Goal: Download file/media

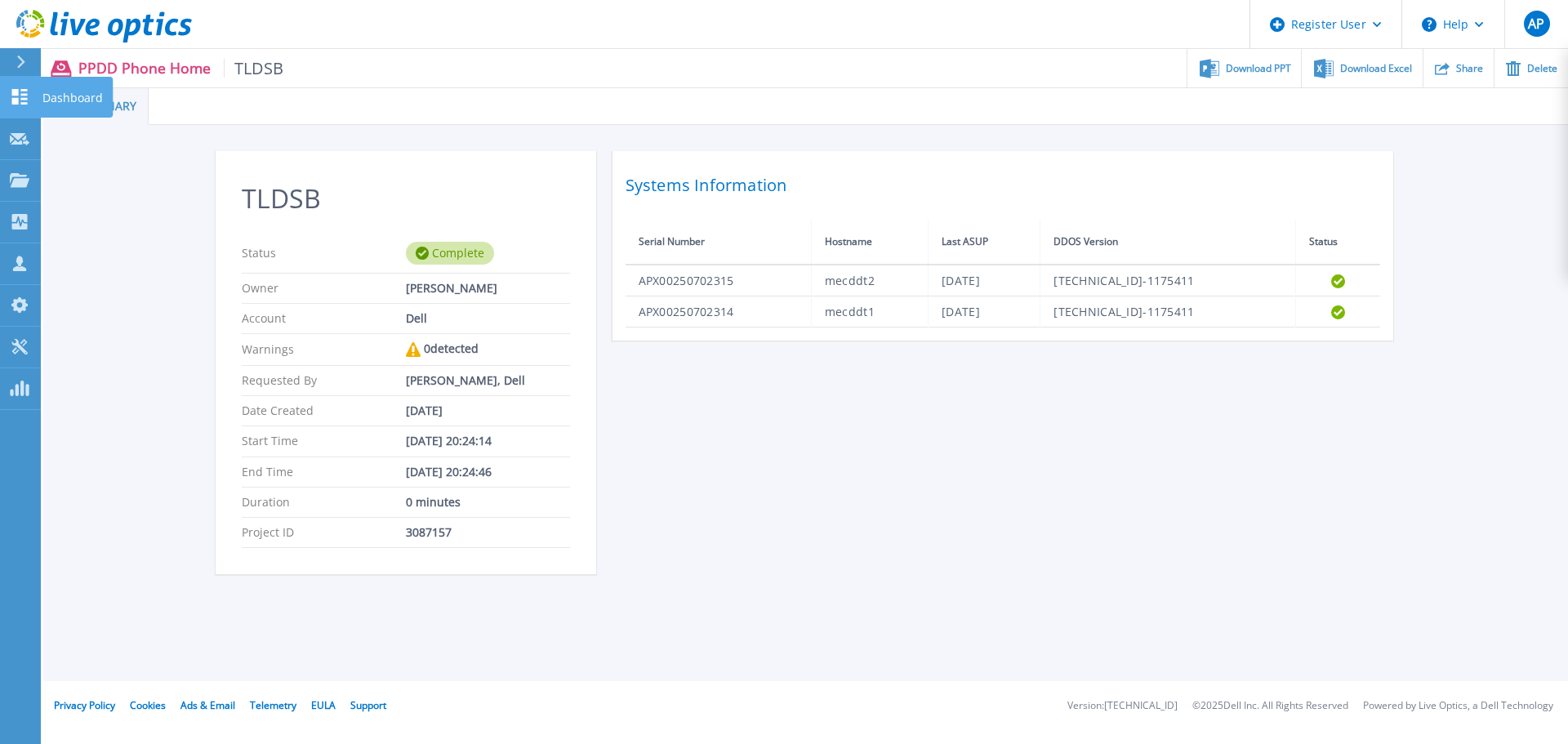
click at [21, 103] on icon at bounding box center [20, 97] width 16 height 16
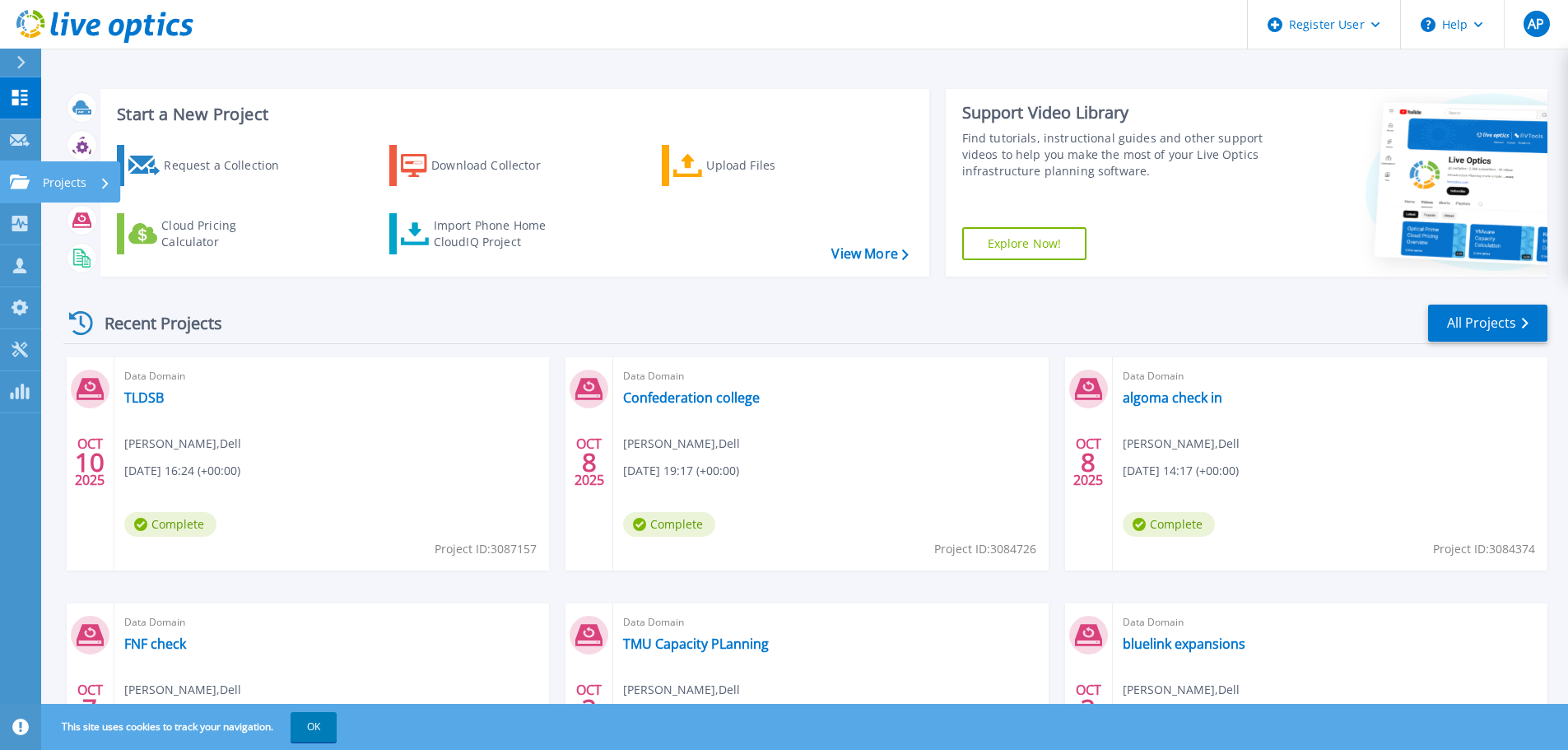
click at [28, 181] on icon at bounding box center [20, 181] width 20 height 14
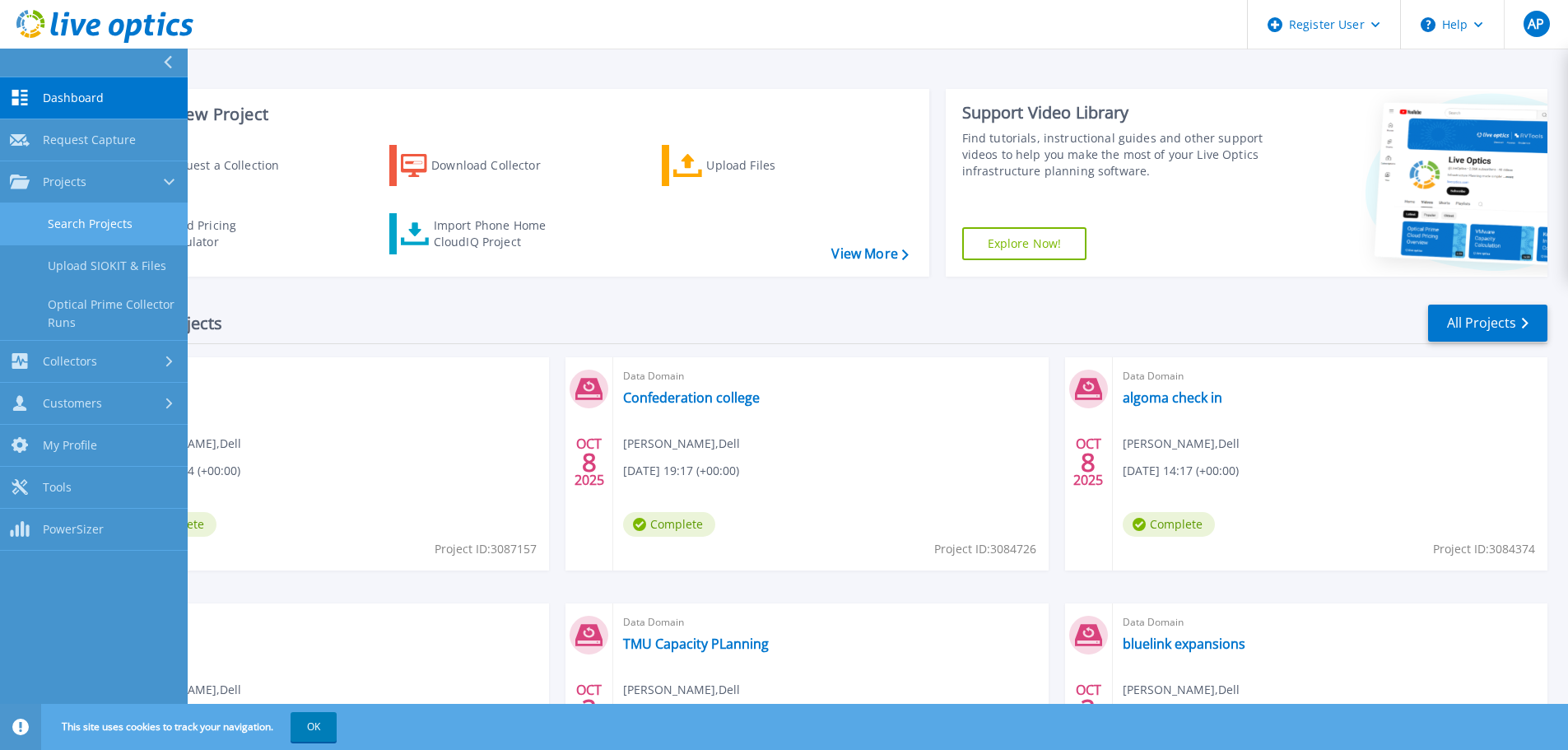
click at [119, 216] on link "Search Projects" at bounding box center [93, 224] width 188 height 42
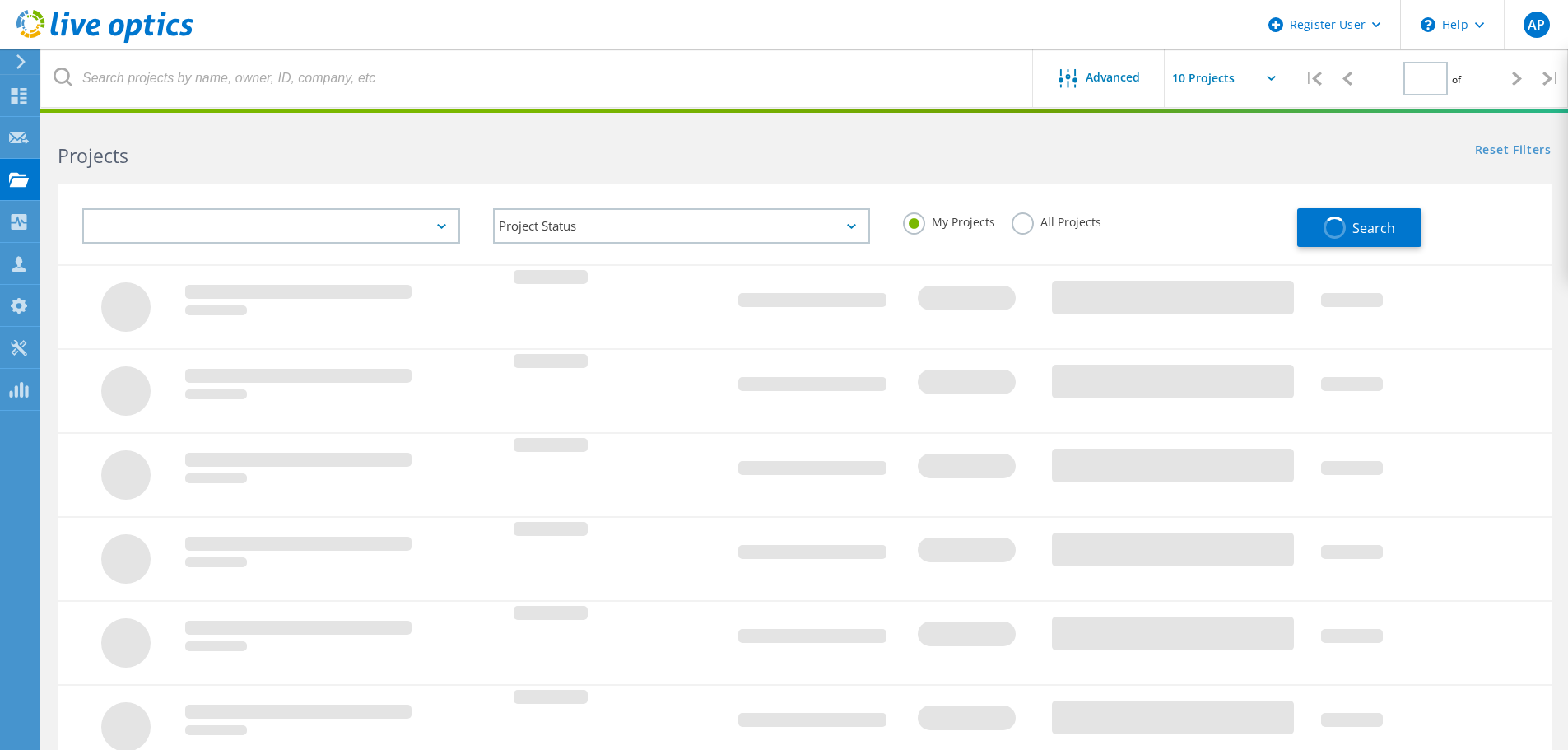
type input "1"
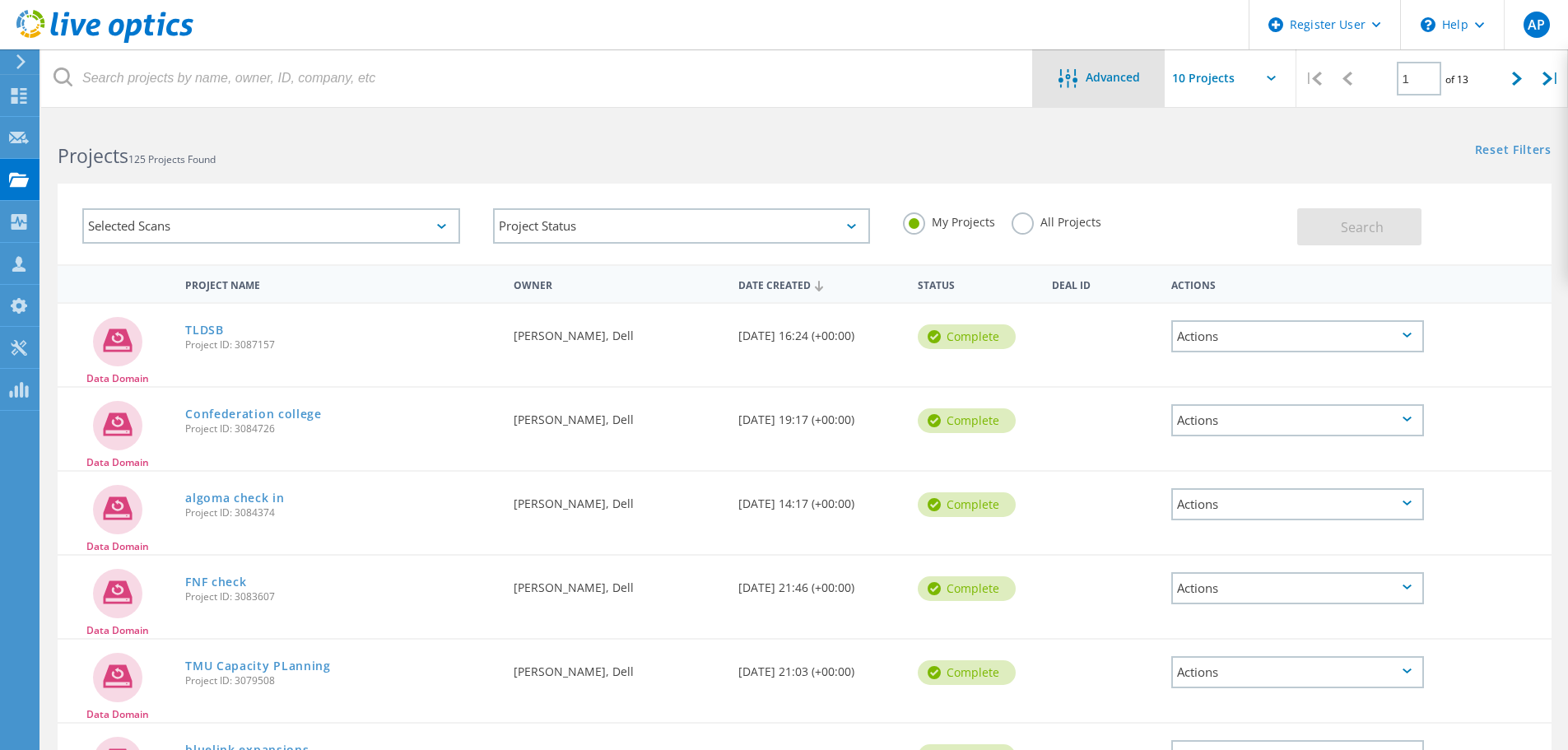
click at [1100, 89] on div "Advanced" at bounding box center [1099, 79] width 131 height 21
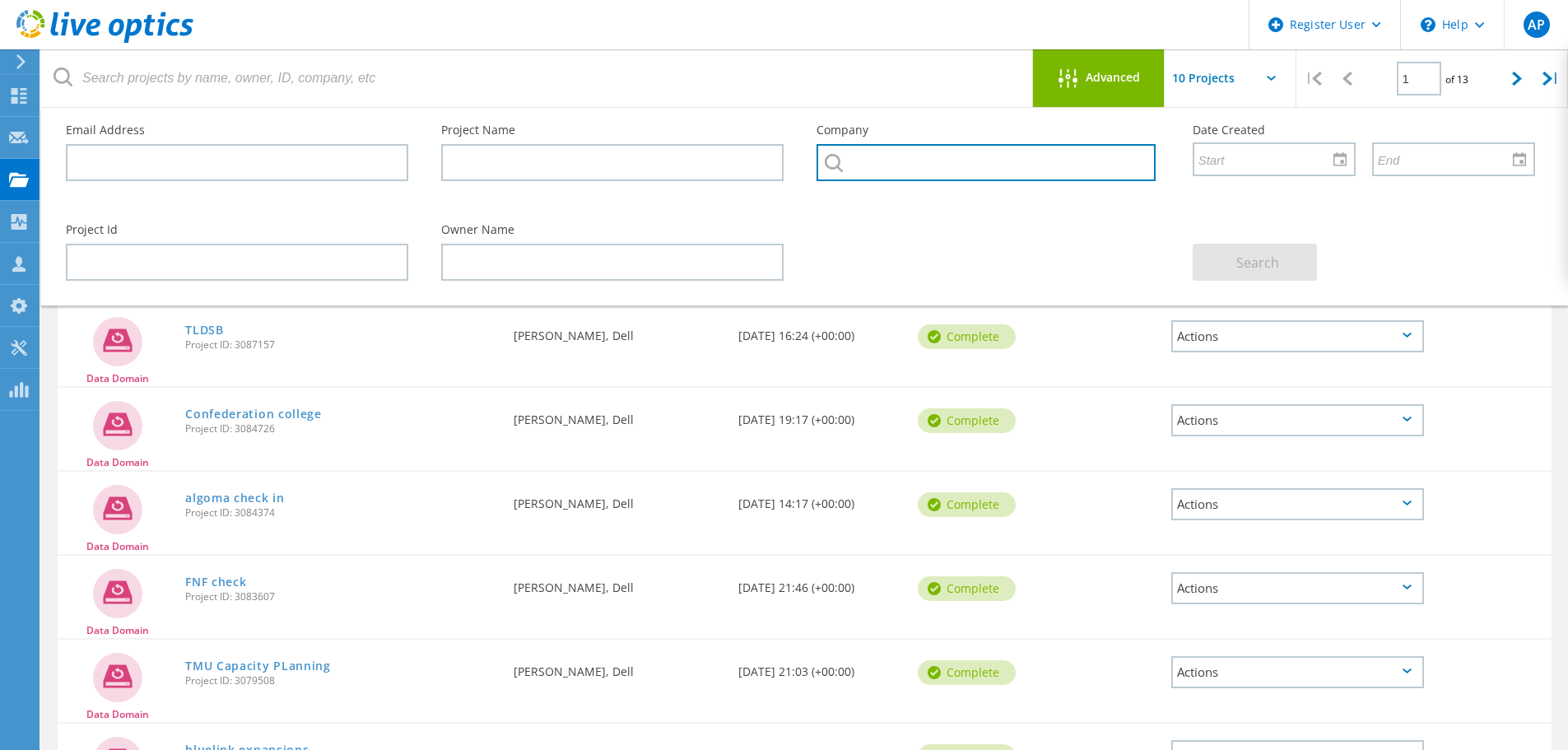
click at [946, 167] on input "text" at bounding box center [985, 162] width 338 height 37
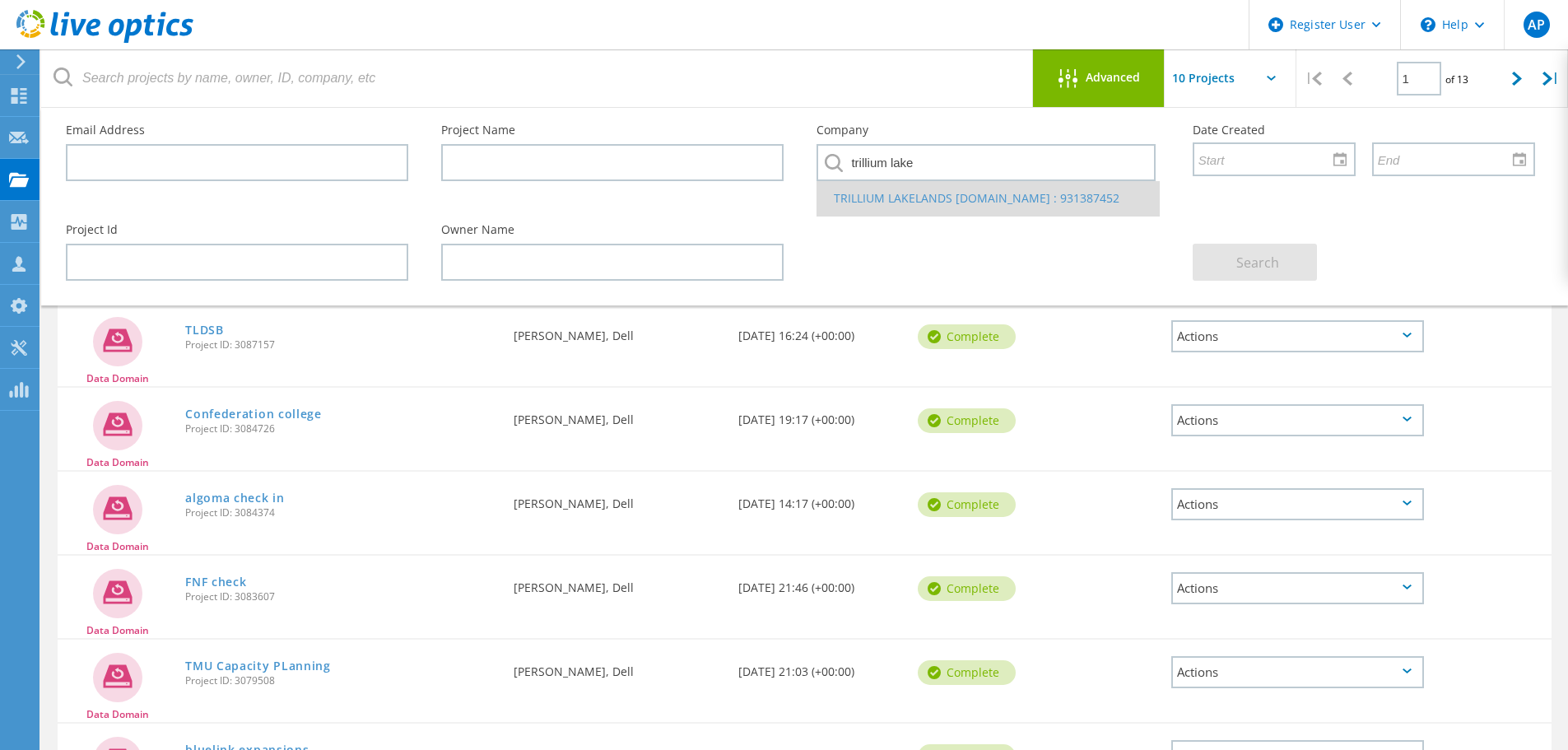
click at [957, 206] on li "TRILLIUM LAKELANDS DIST.SCH.BD : 931387452" at bounding box center [988, 198] width 341 height 35
type input "TRILLIUM LAKELANDS DIST.SCH.BD : 931387452"
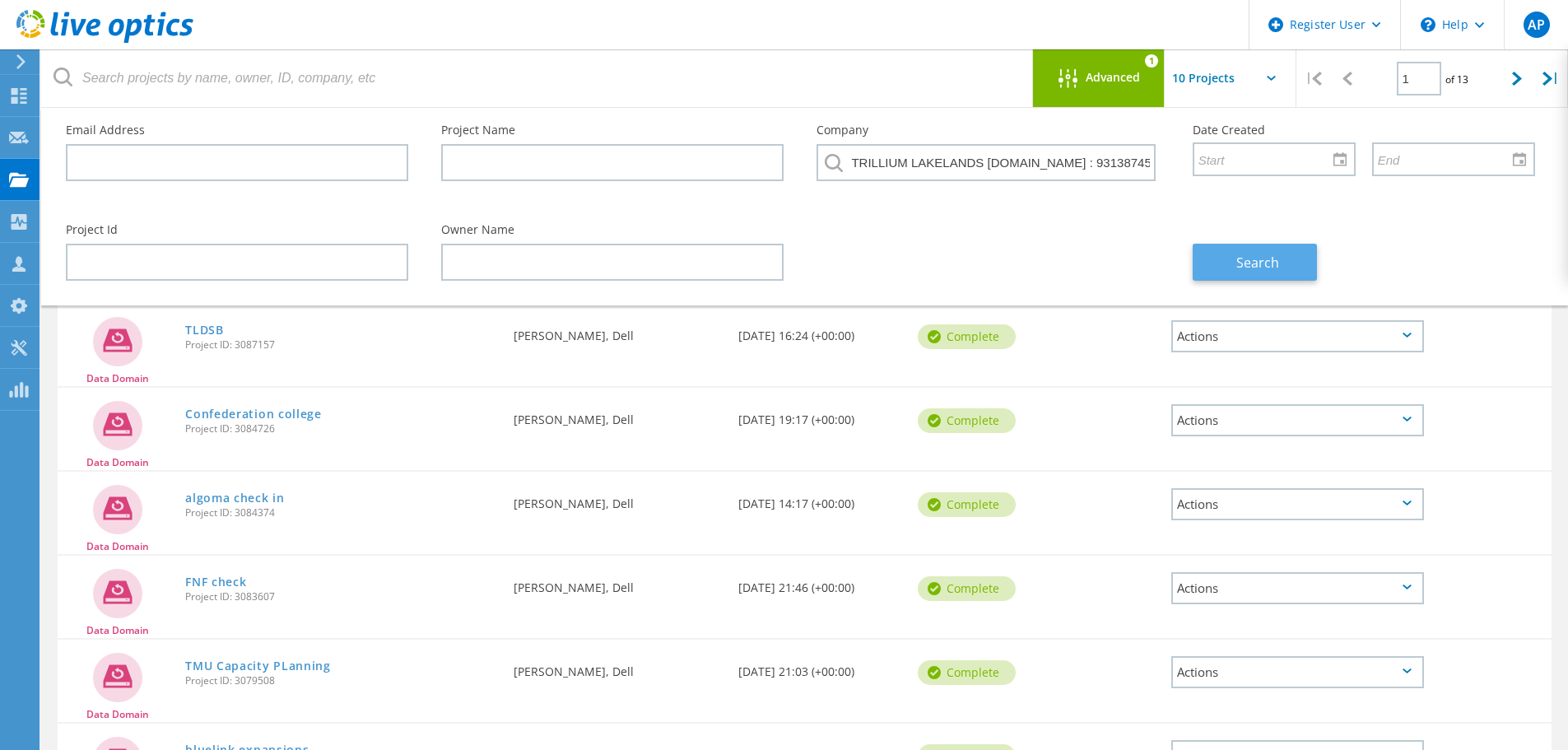
click at [1274, 252] on button "Search" at bounding box center [1255, 262] width 124 height 37
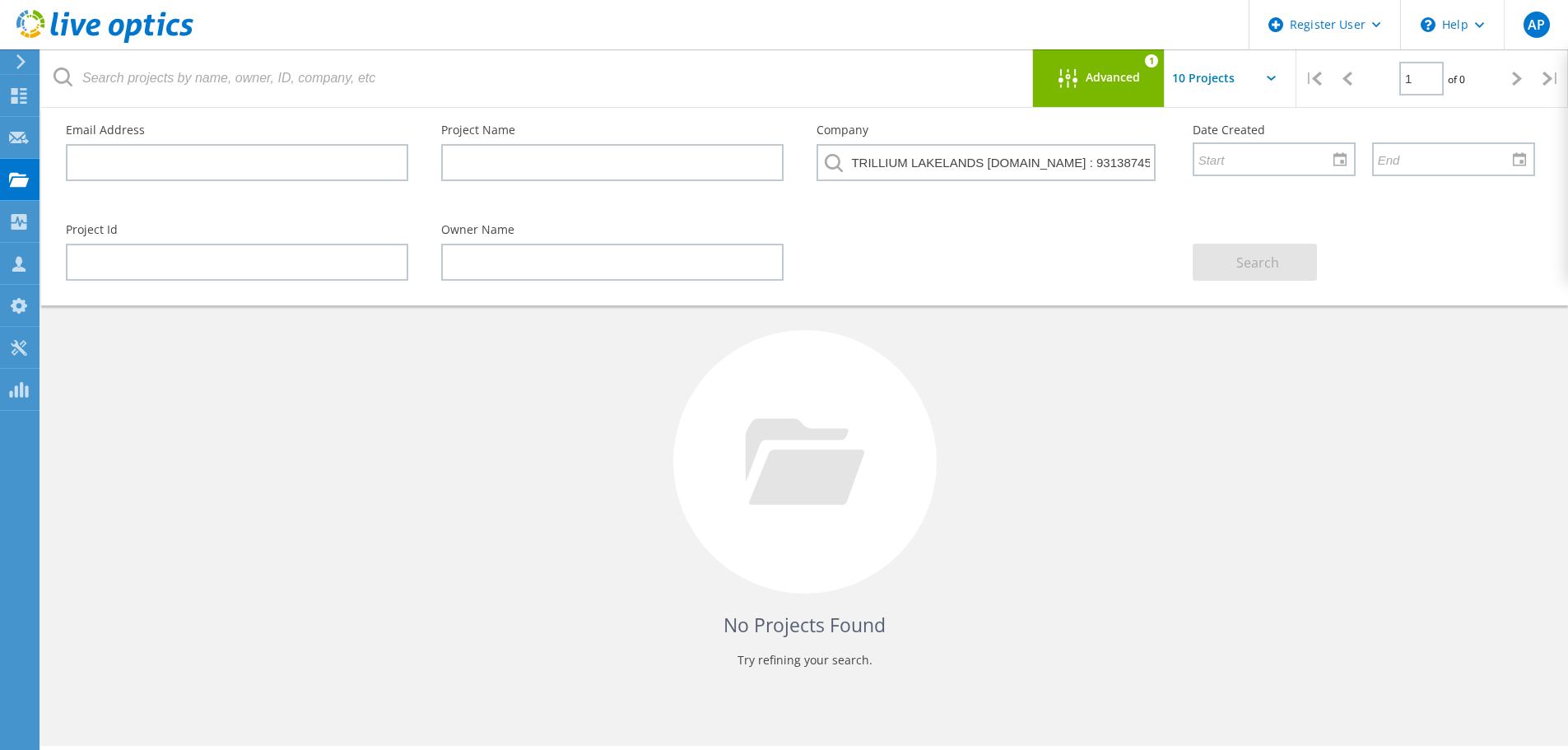
click at [1133, 89] on div "Advanced" at bounding box center [1099, 79] width 131 height 21
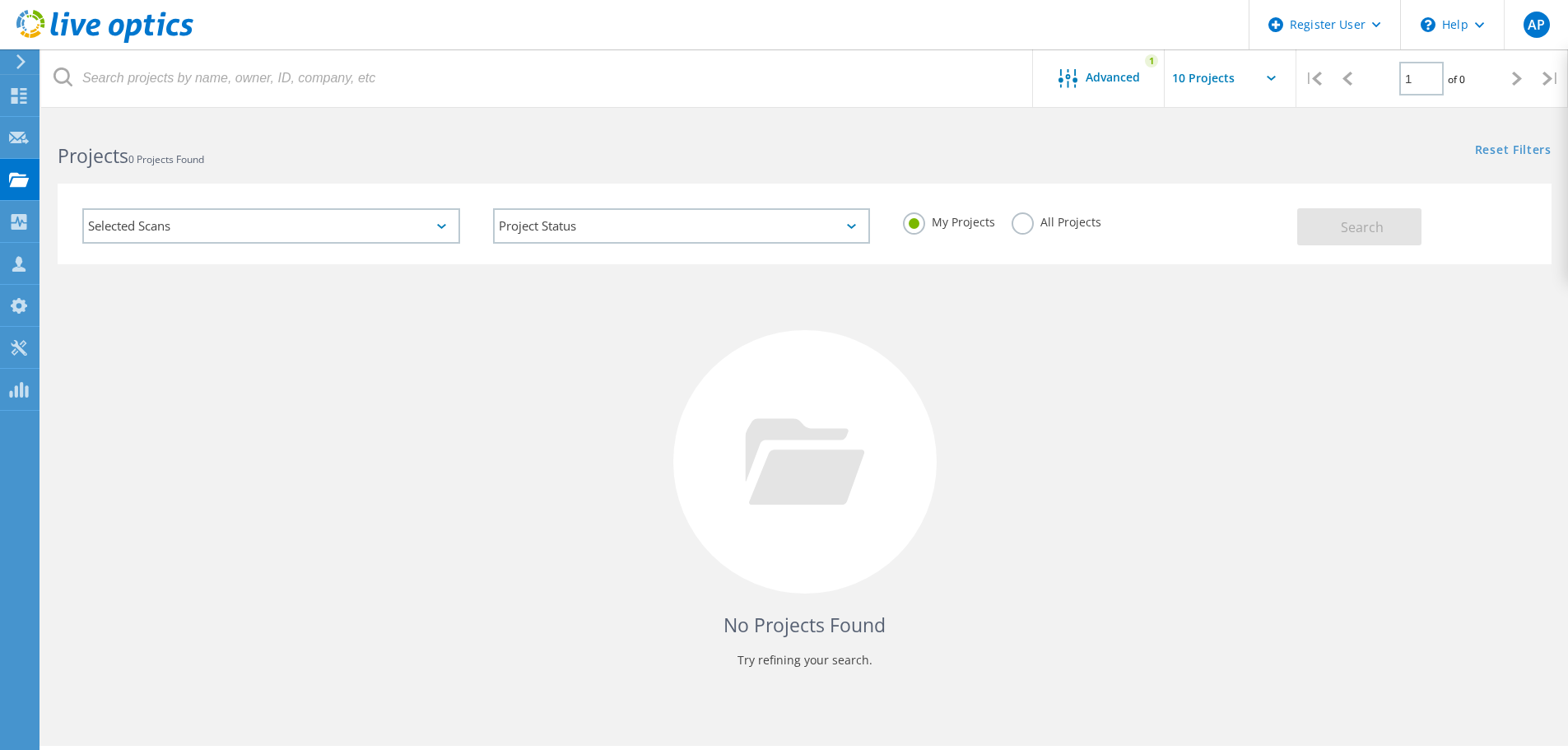
click at [1018, 217] on label "All Projects" at bounding box center [1056, 220] width 90 height 16
click at [0, 0] on input "All Projects" at bounding box center [0, 0] width 0 height 0
click at [1361, 241] on button "Search" at bounding box center [1359, 227] width 124 height 37
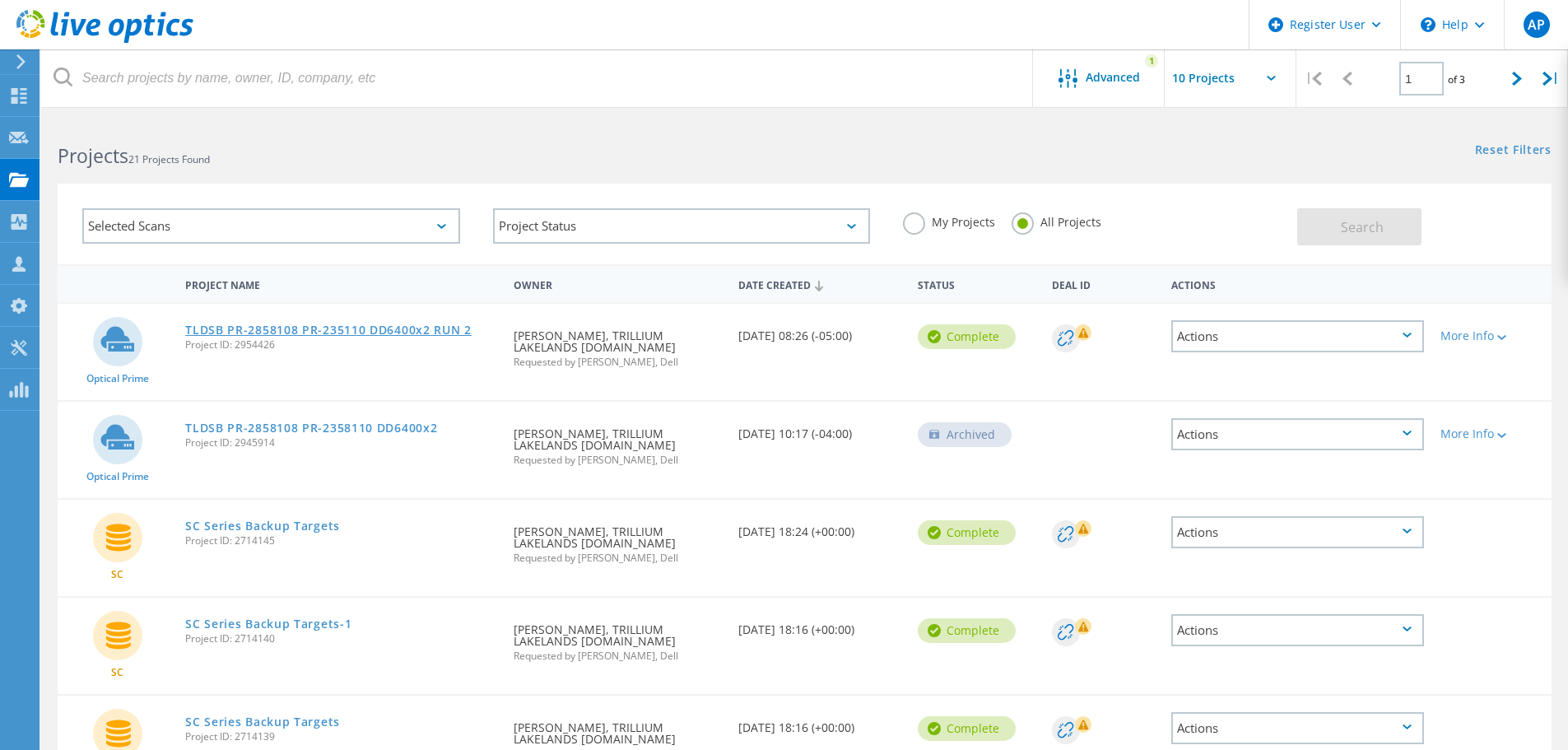
click at [438, 333] on link "TLDSB PR-2858108 PR-235110 DD6400x2 RUN 2" at bounding box center [328, 330] width 287 height 12
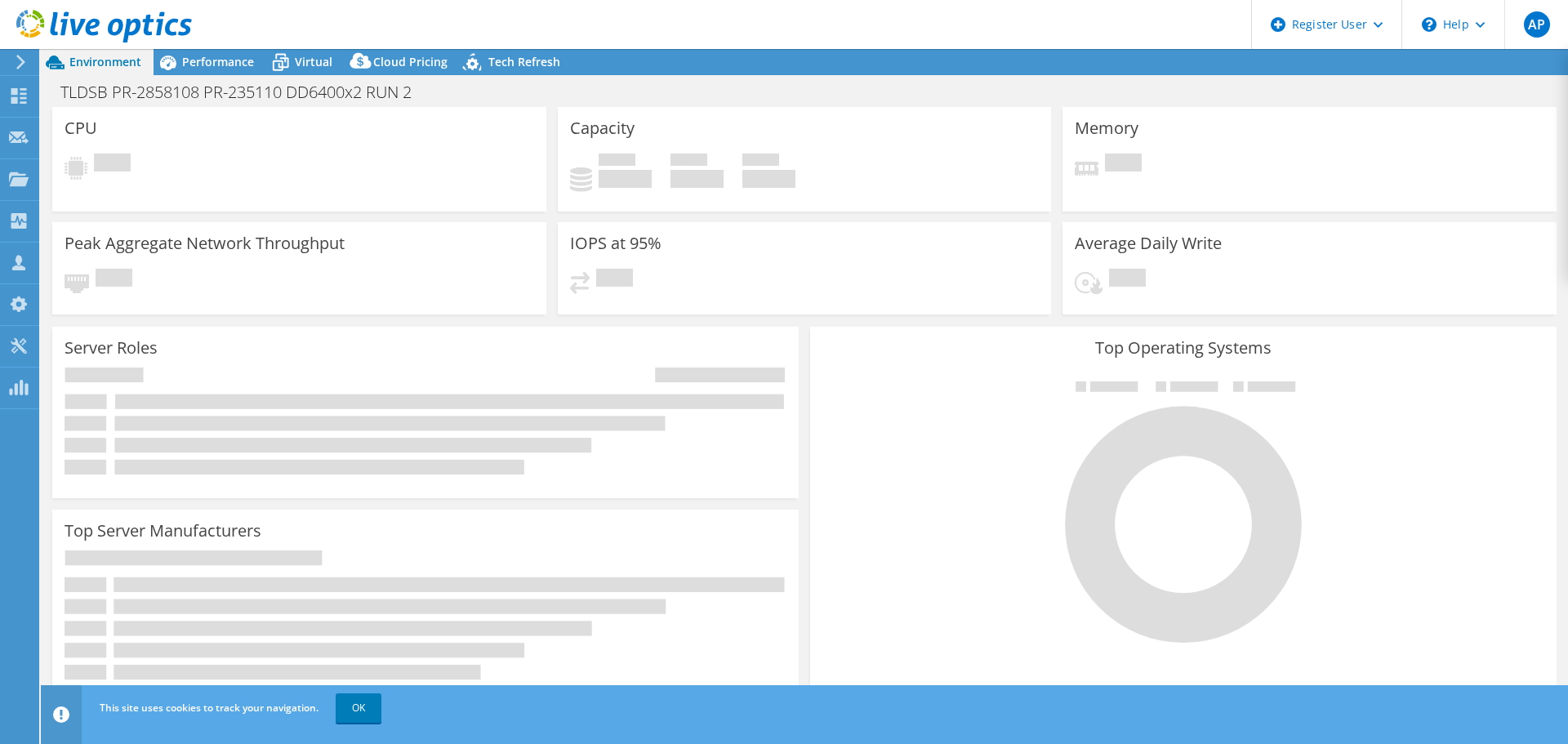
select select "Canada"
select select "USD"
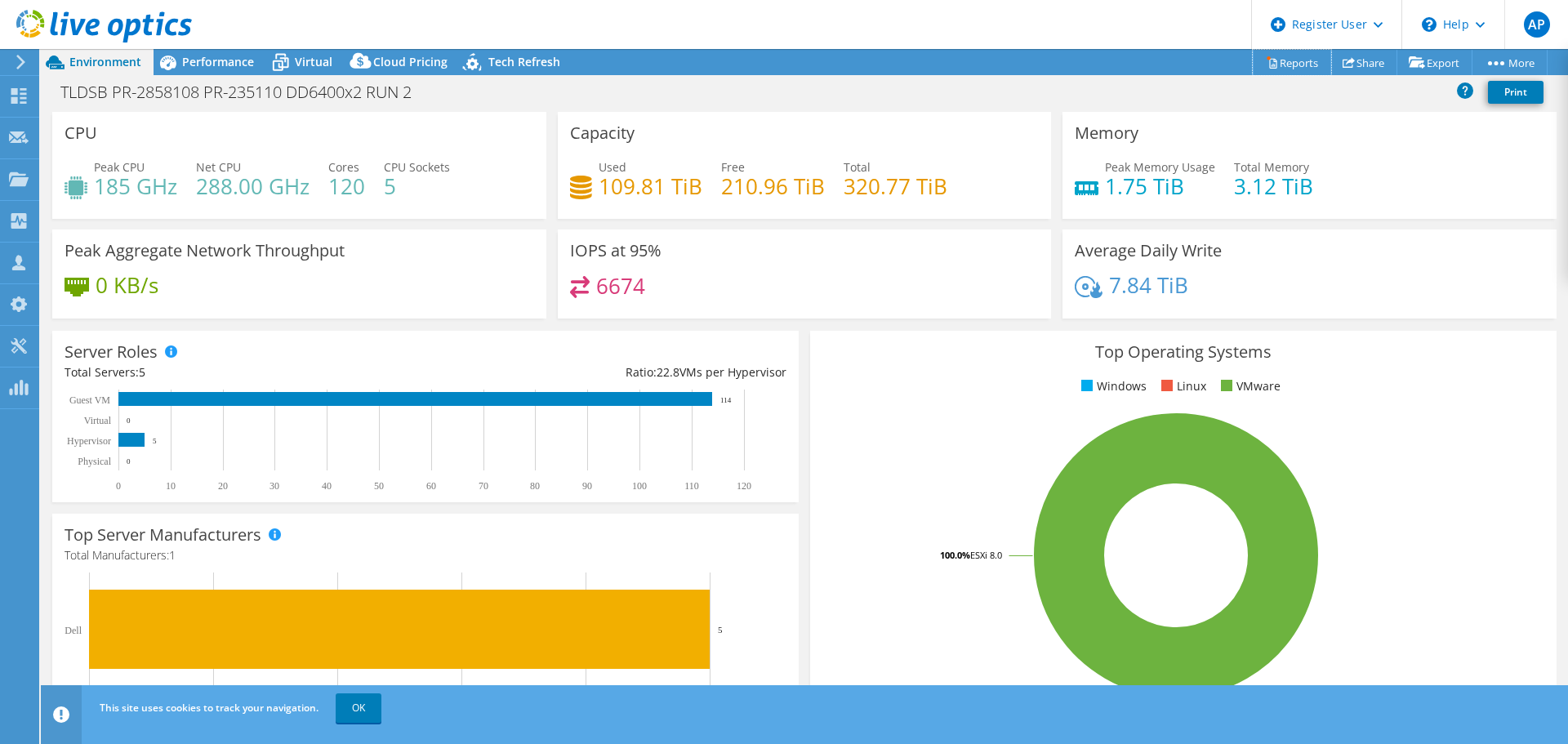
click at [1295, 62] on link "Reports" at bounding box center [1292, 62] width 79 height 25
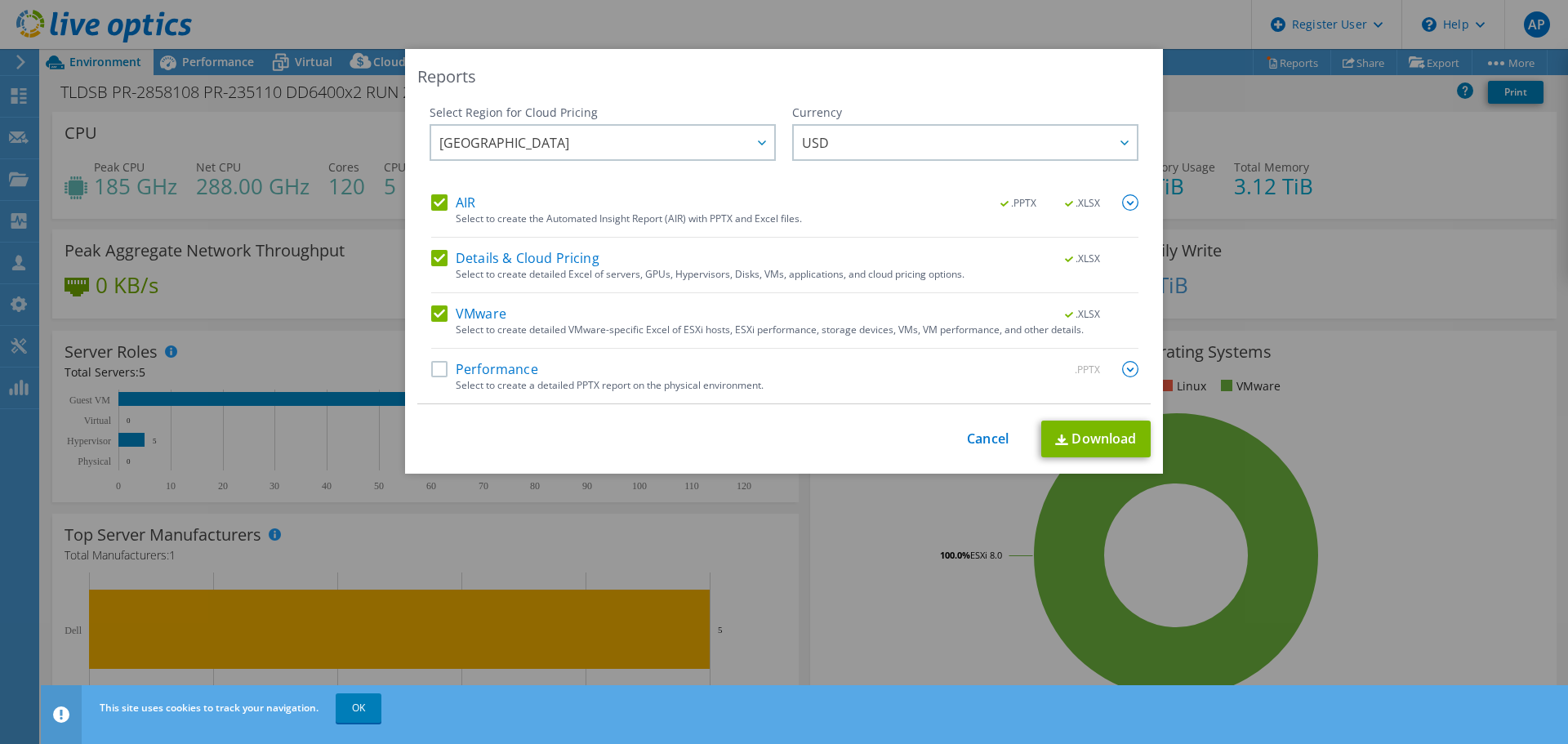
click at [440, 200] on label "AIR" at bounding box center [454, 203] width 44 height 16
click at [0, 0] on input "AIR" at bounding box center [0, 0] width 0 height 0
click at [434, 252] on label "Details & Cloud Pricing" at bounding box center [515, 258] width 168 height 16
click at [0, 0] on input "Details & Cloud Pricing" at bounding box center [0, 0] width 0 height 0
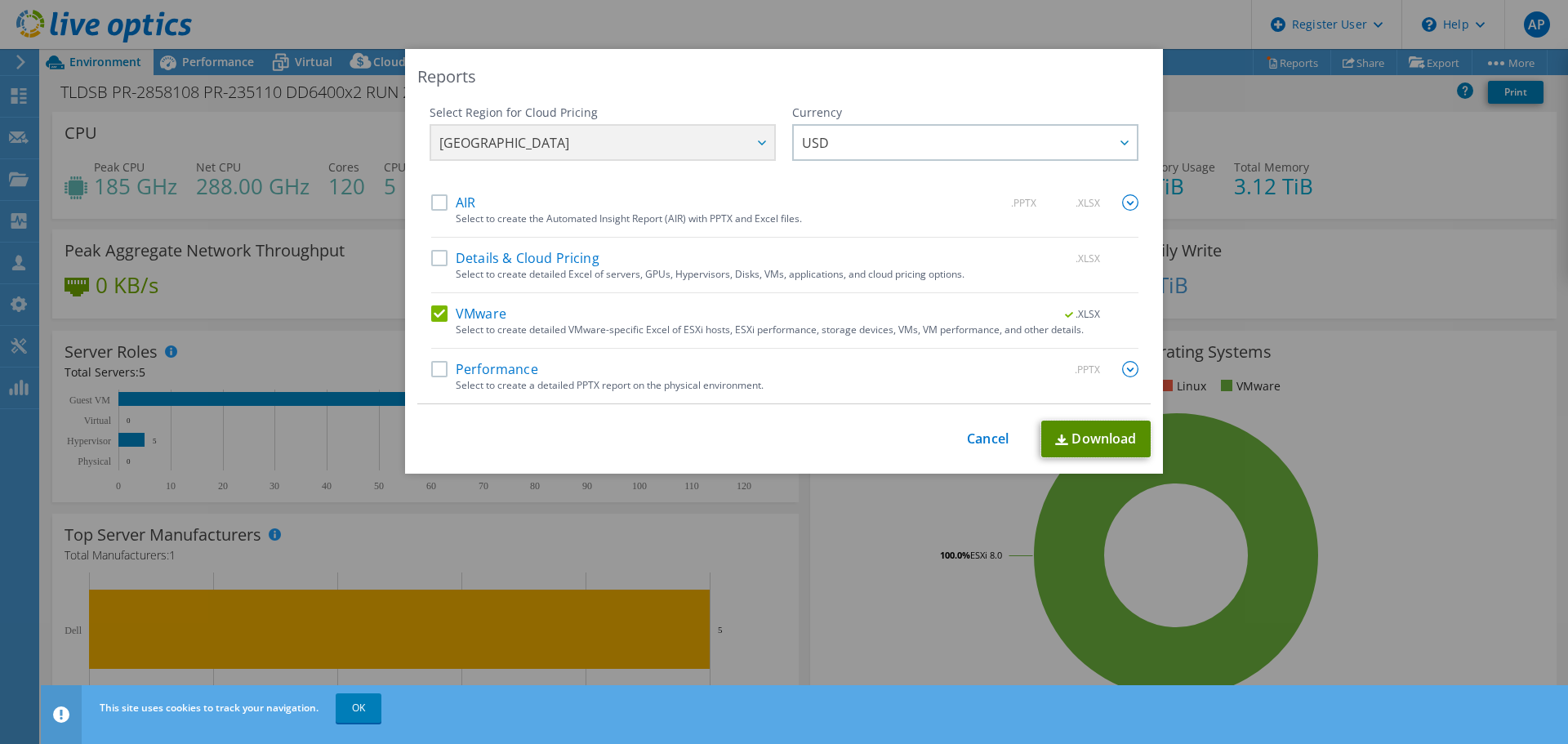
click at [1069, 433] on link "Download" at bounding box center [1096, 439] width 109 height 37
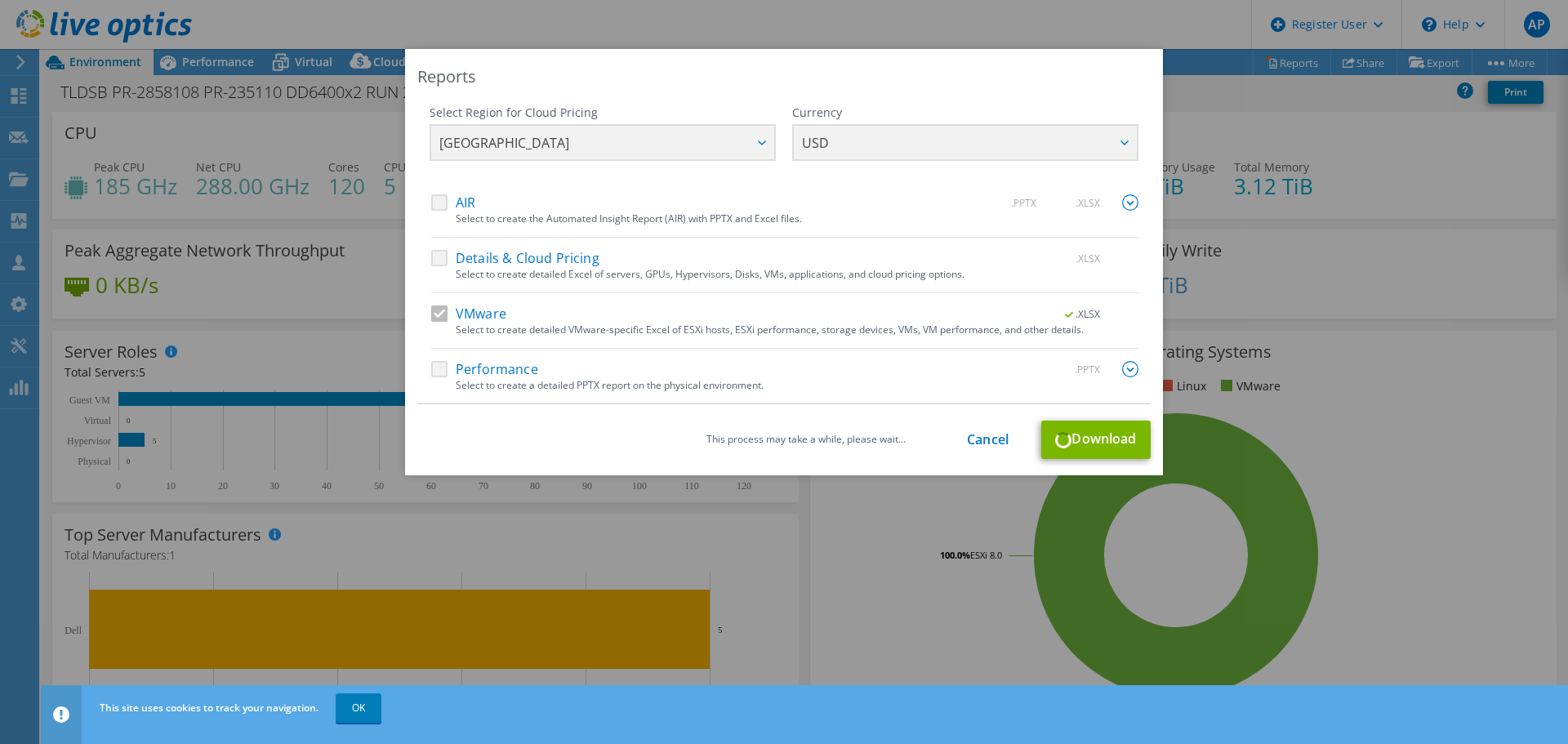
click at [344, 718] on div "Reports Select Region for Cloud Pricing Asia Pacific (Hong Kong) Asia Pacific (…" at bounding box center [784, 372] width 1568 height 744
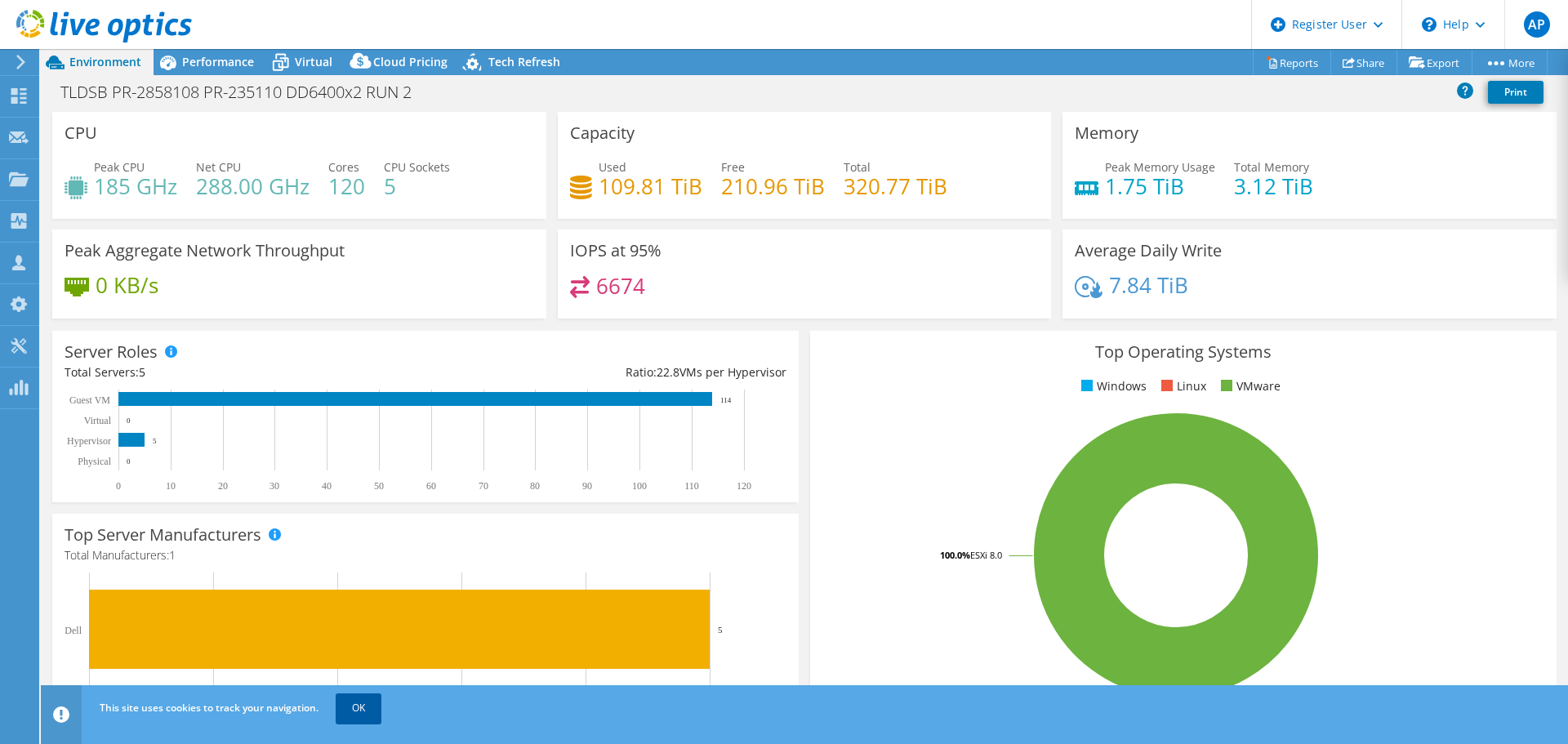
click at [358, 701] on link "OK" at bounding box center [358, 708] width 46 height 30
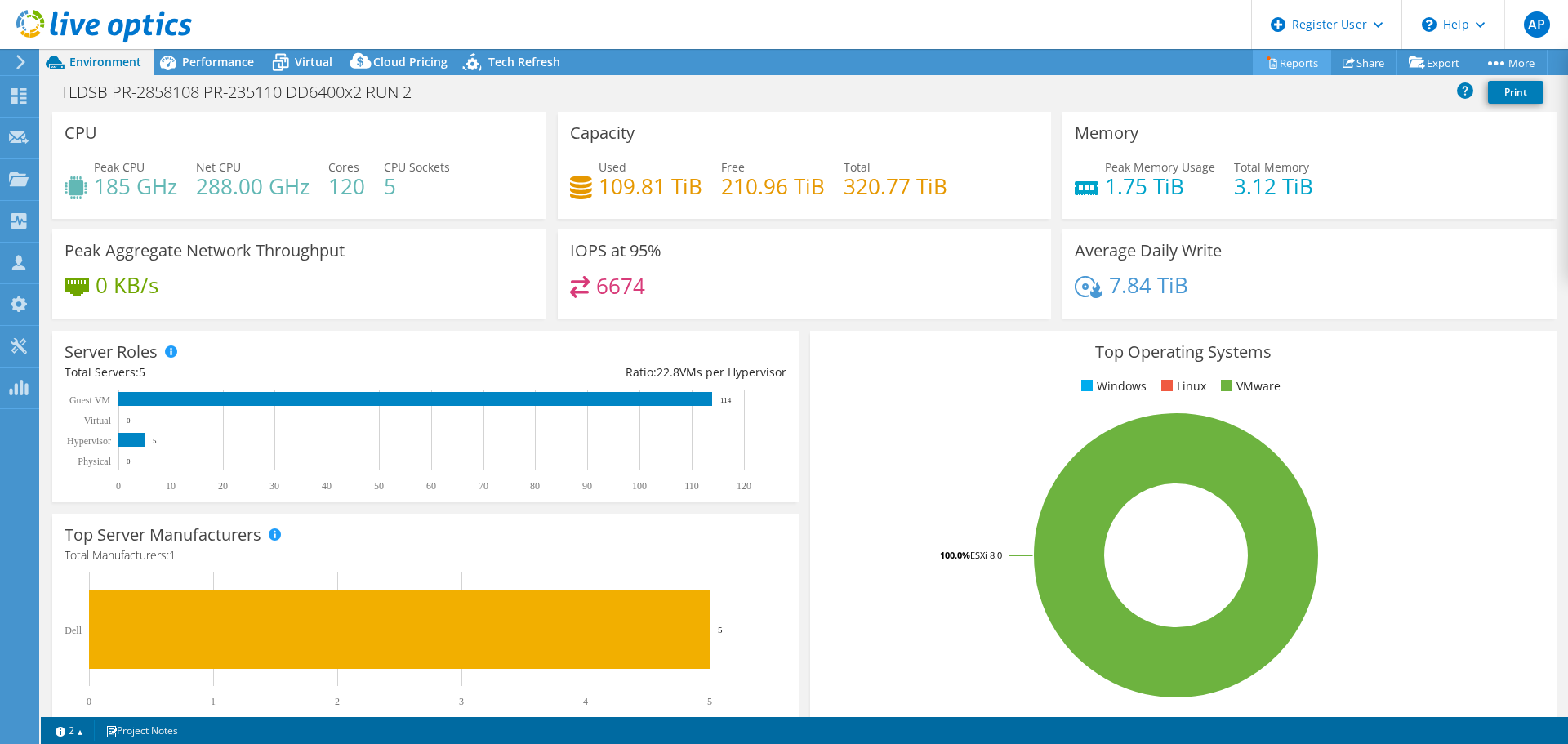
click at [1290, 59] on link "Reports" at bounding box center [1292, 62] width 79 height 25
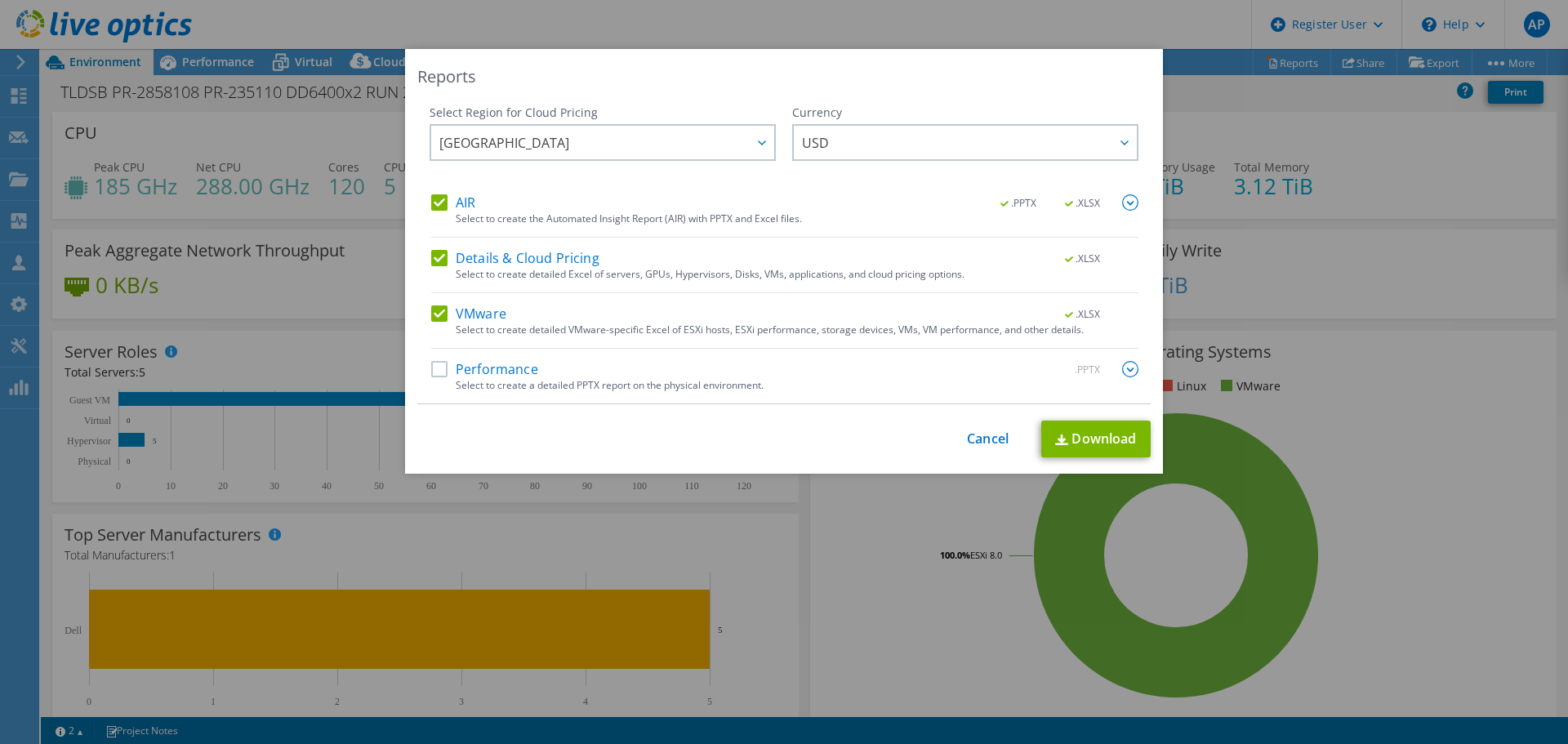
click at [436, 202] on label "AIR" at bounding box center [454, 203] width 44 height 16
click at [0, 0] on input "AIR" at bounding box center [0, 0] width 0 height 0
click at [437, 257] on label "Details & Cloud Pricing" at bounding box center [515, 258] width 168 height 16
click at [0, 0] on input "Details & Cloud Pricing" at bounding box center [0, 0] width 0 height 0
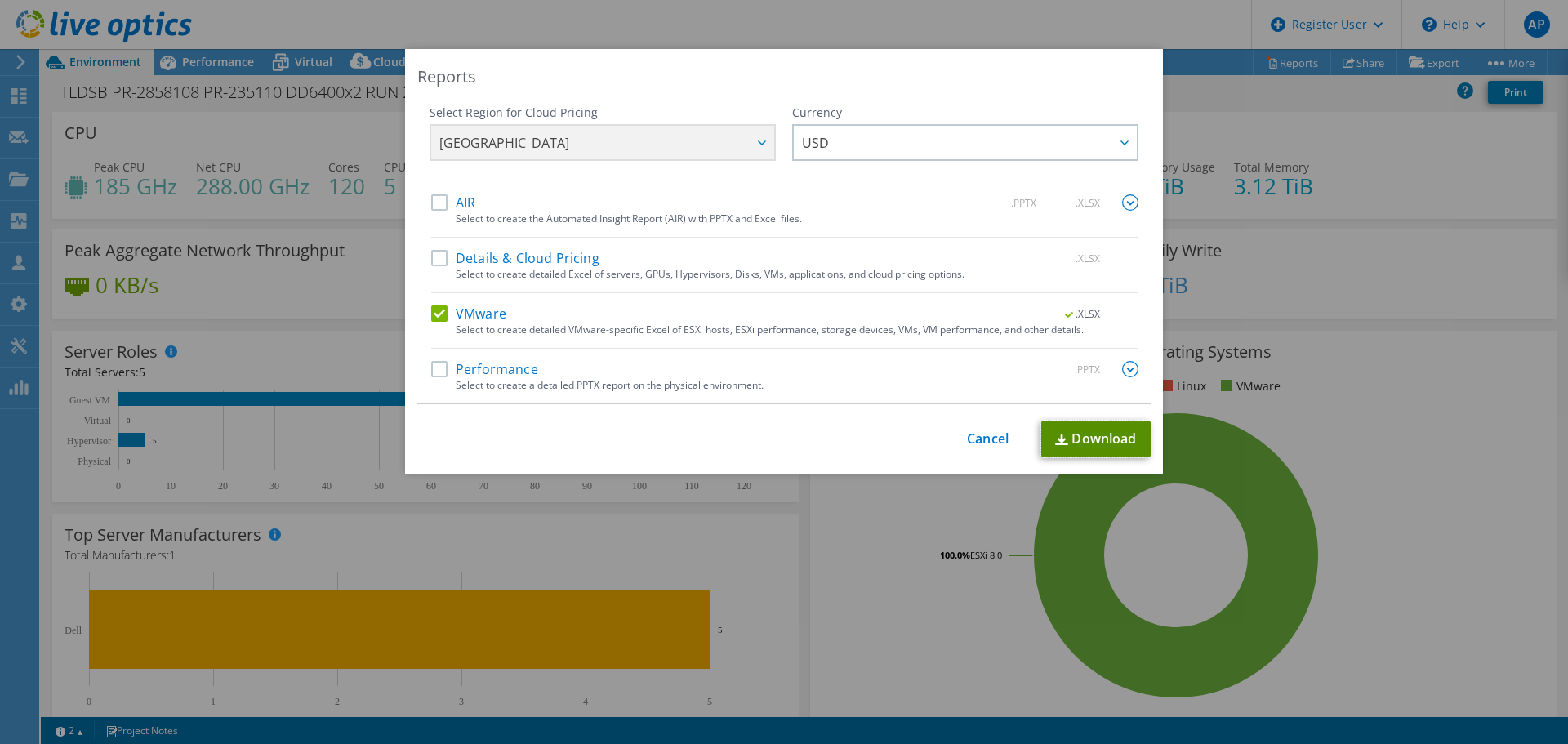
click at [1106, 437] on link "Download" at bounding box center [1096, 439] width 109 height 37
